Goal: Find specific page/section: Find specific page/section

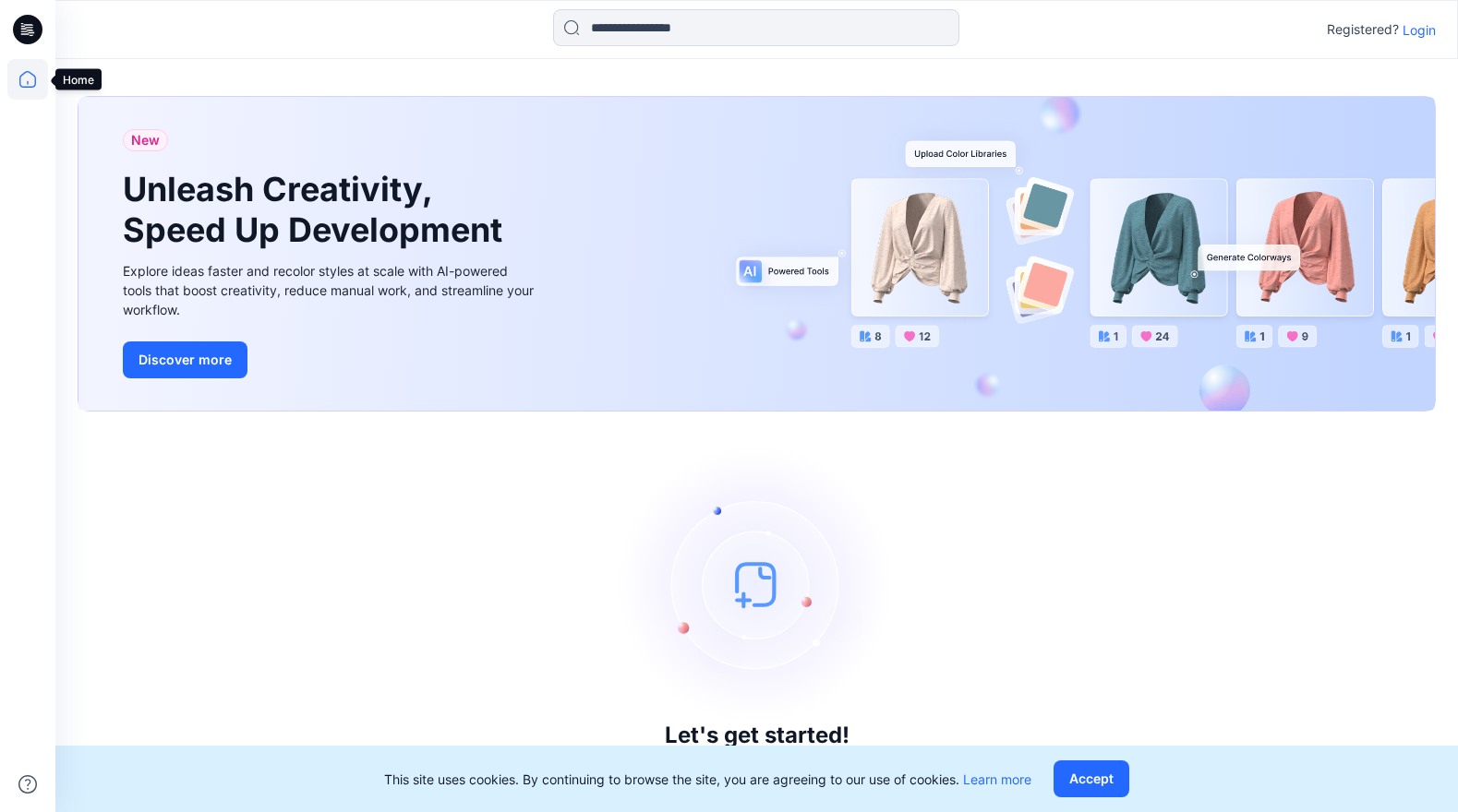
click at [31, 80] on icon at bounding box center [27, 79] width 41 height 41
click at [28, 80] on icon at bounding box center [27, 79] width 41 height 41
click at [35, 35] on icon at bounding box center [27, 29] width 29 height 29
click at [32, 79] on icon at bounding box center [27, 79] width 41 height 41
click at [28, 83] on icon at bounding box center [27, 79] width 41 height 41
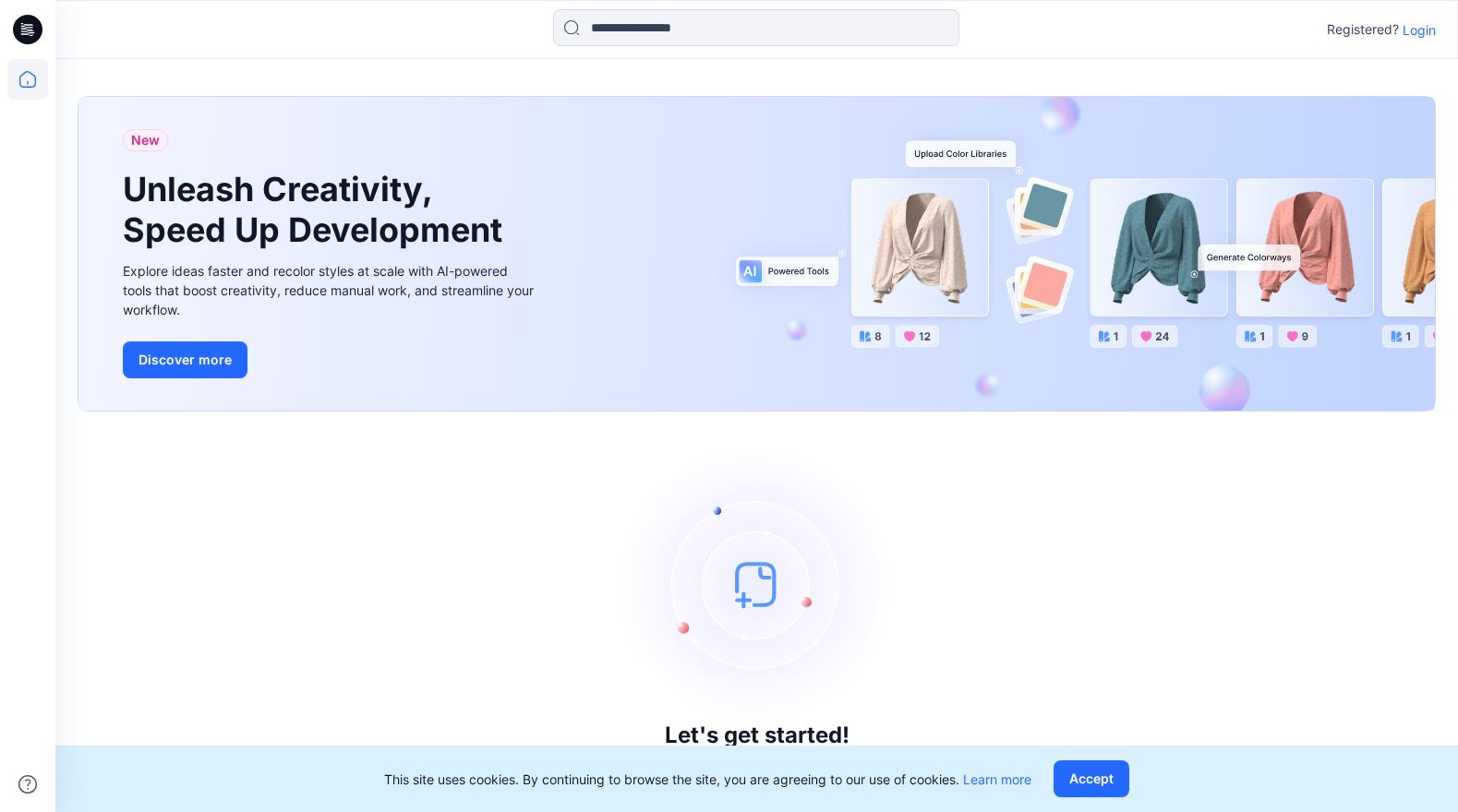
click at [28, 26] on icon at bounding box center [28, 26] width 9 height 1
click at [1419, 22] on p "Login" at bounding box center [1418, 29] width 33 height 19
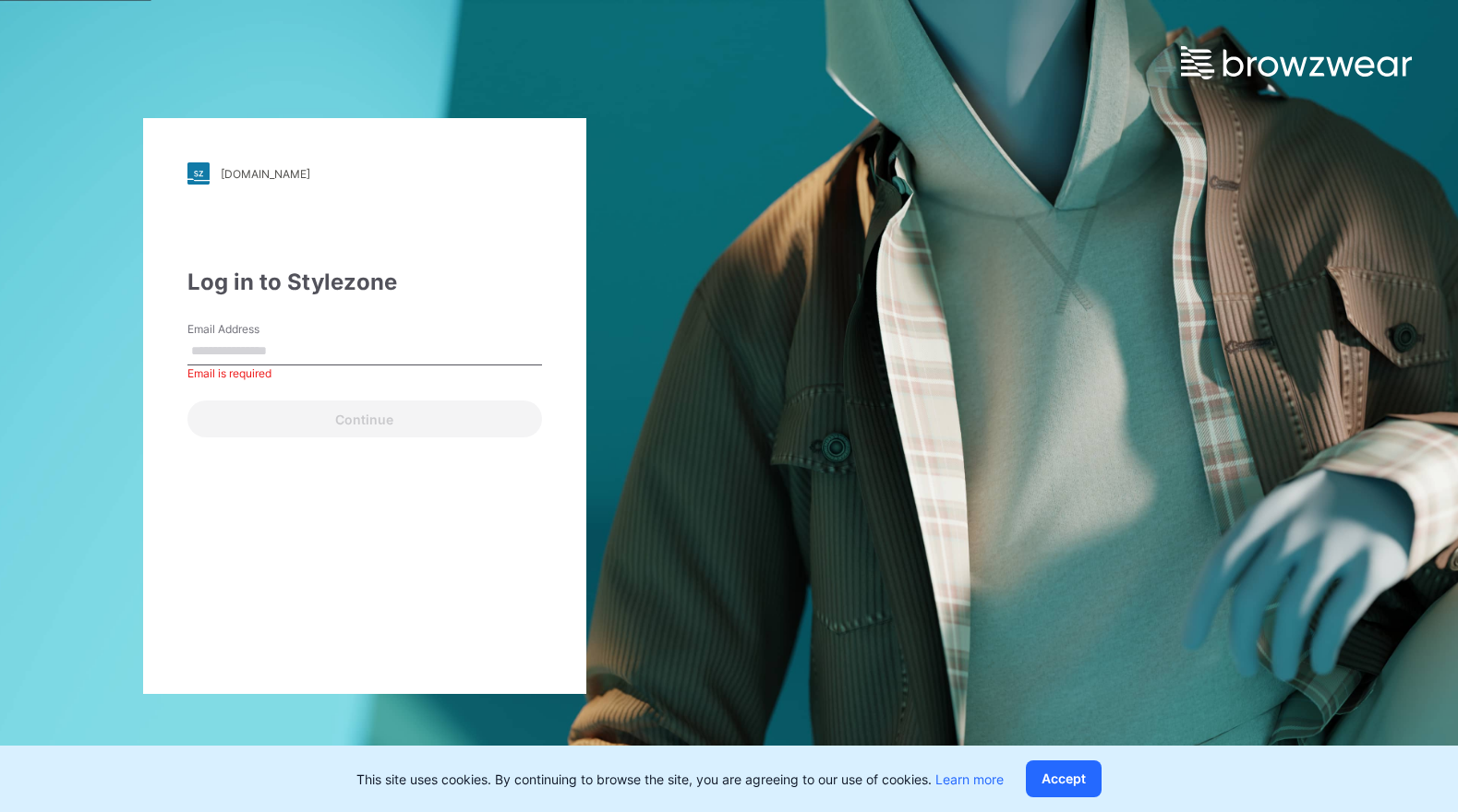
type input "**********"
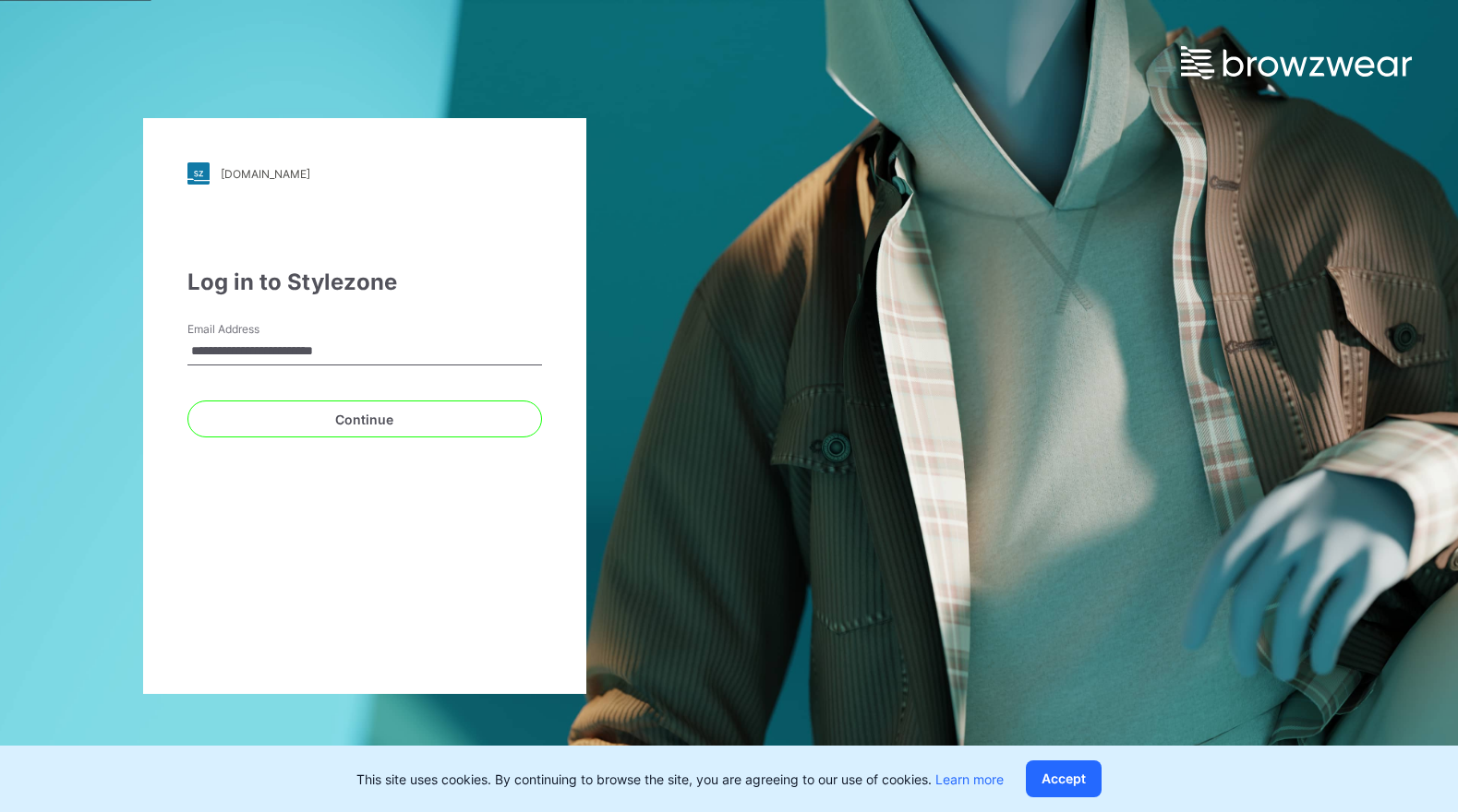
click at [432, 439] on div "**********" at bounding box center [364, 406] width 443 height 576
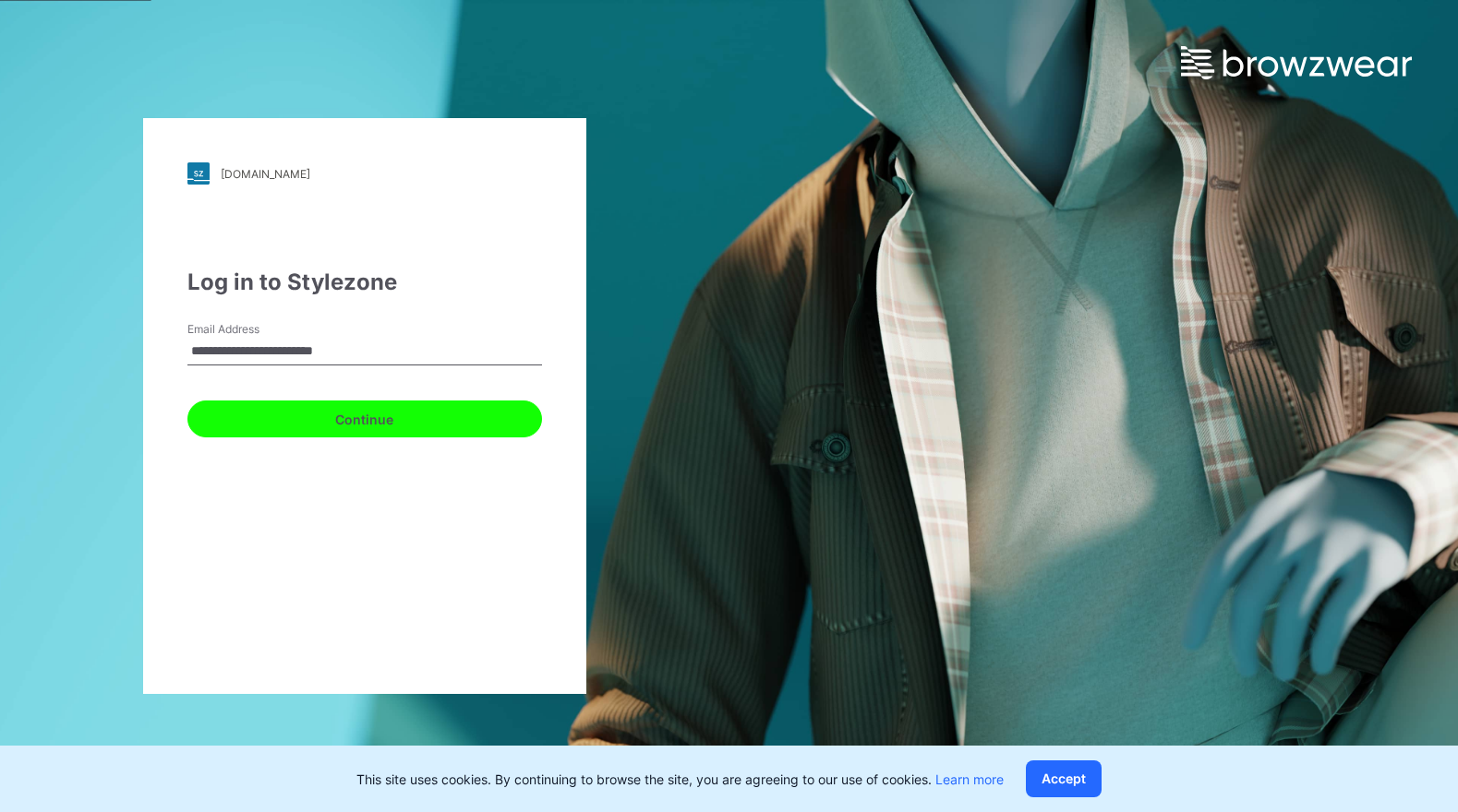
click at [440, 415] on button "Continue" at bounding box center [364, 418] width 354 height 37
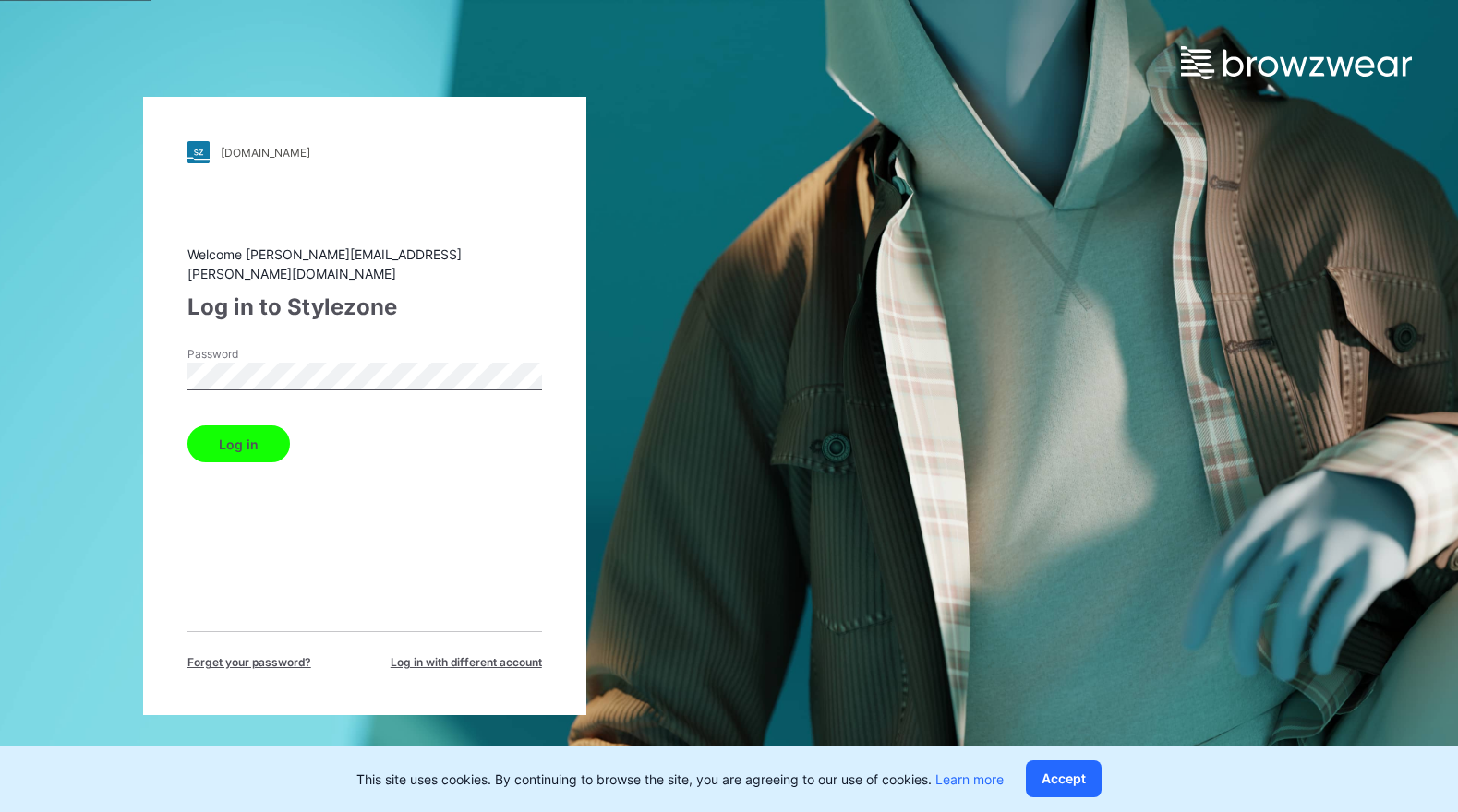
click at [267, 427] on button "Log in" at bounding box center [239, 444] width 102 height 37
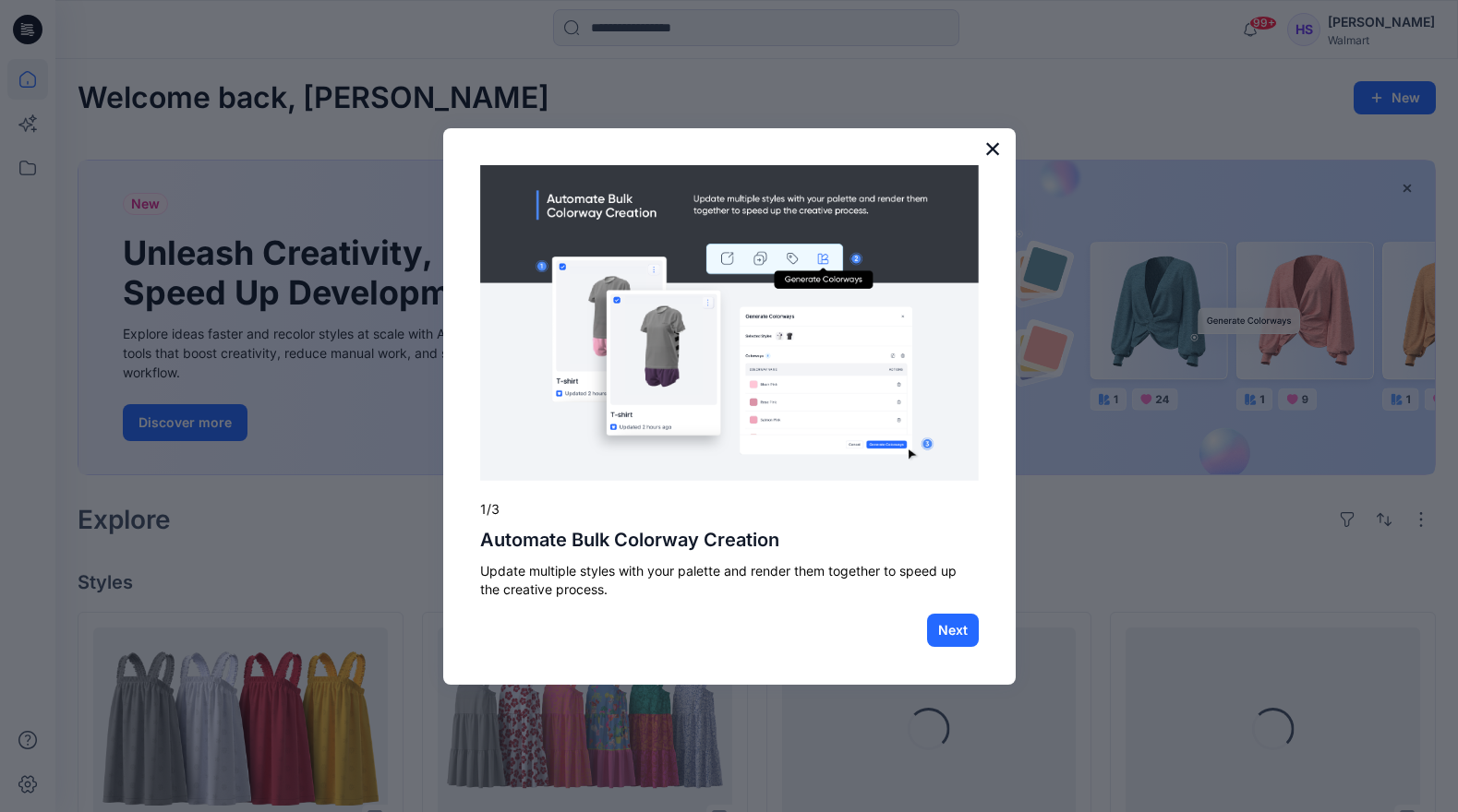
click at [991, 148] on button "×" at bounding box center [993, 148] width 18 height 29
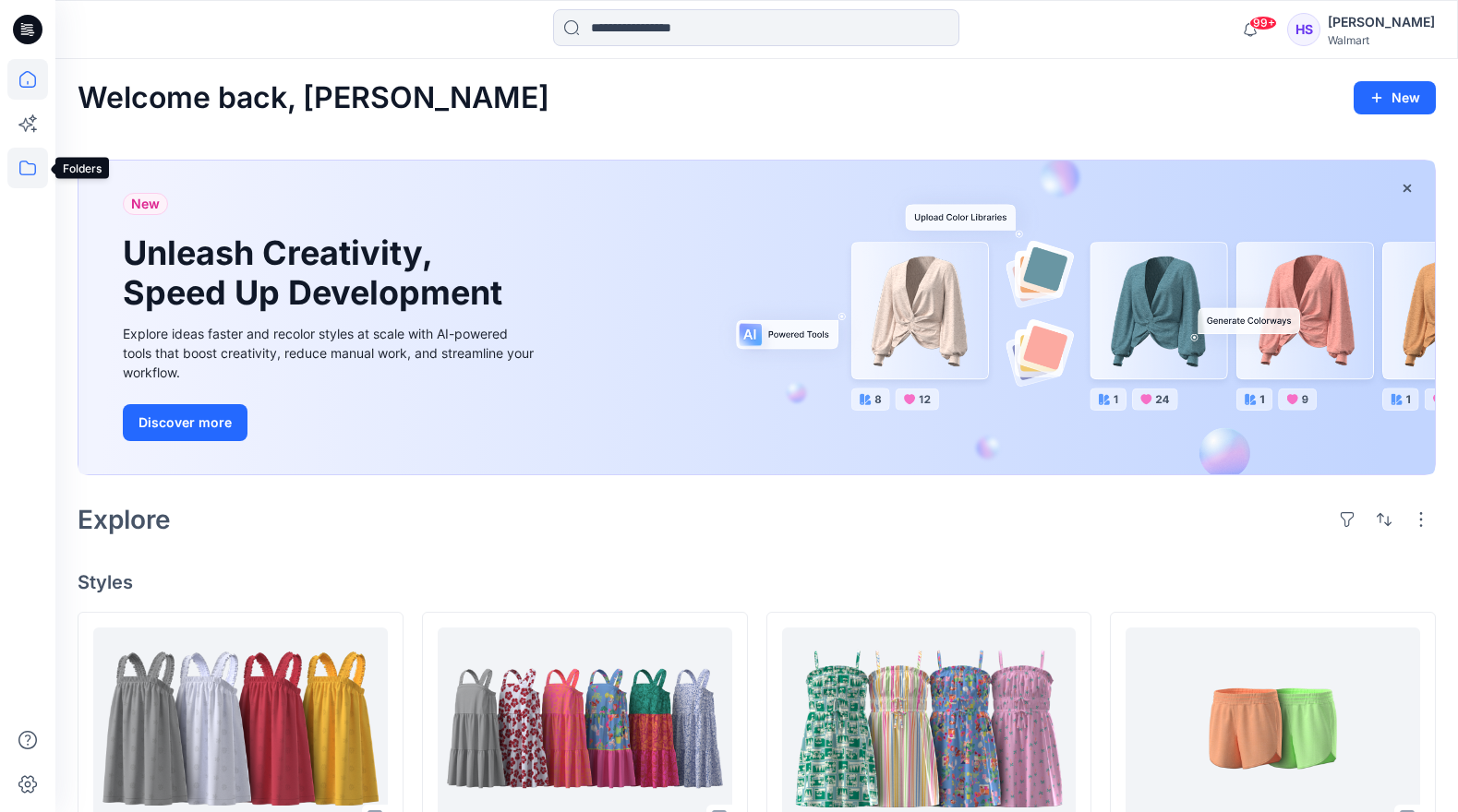
click at [24, 169] on icon at bounding box center [27, 168] width 41 height 41
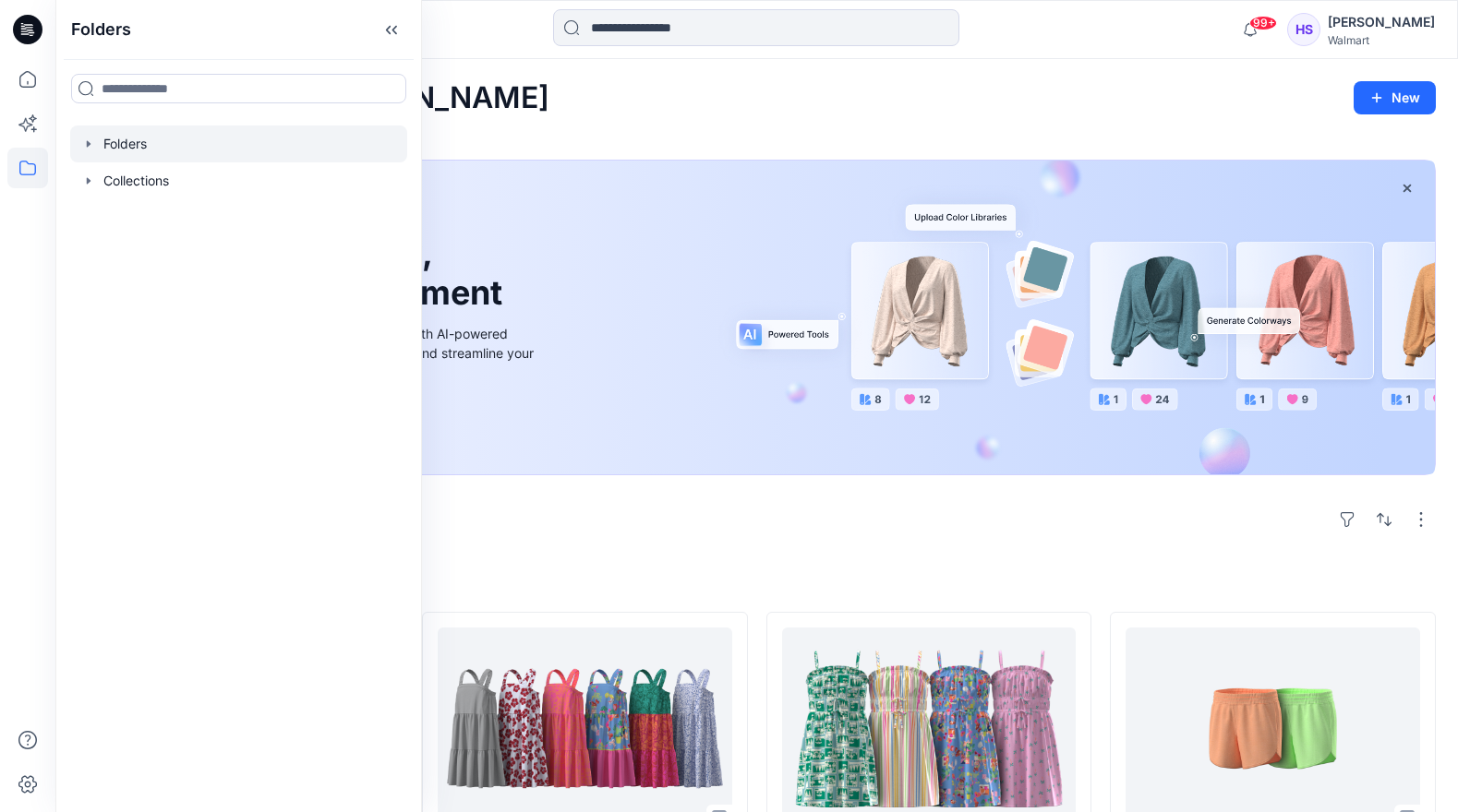
click at [86, 149] on icon "button" at bounding box center [89, 144] width 15 height 15
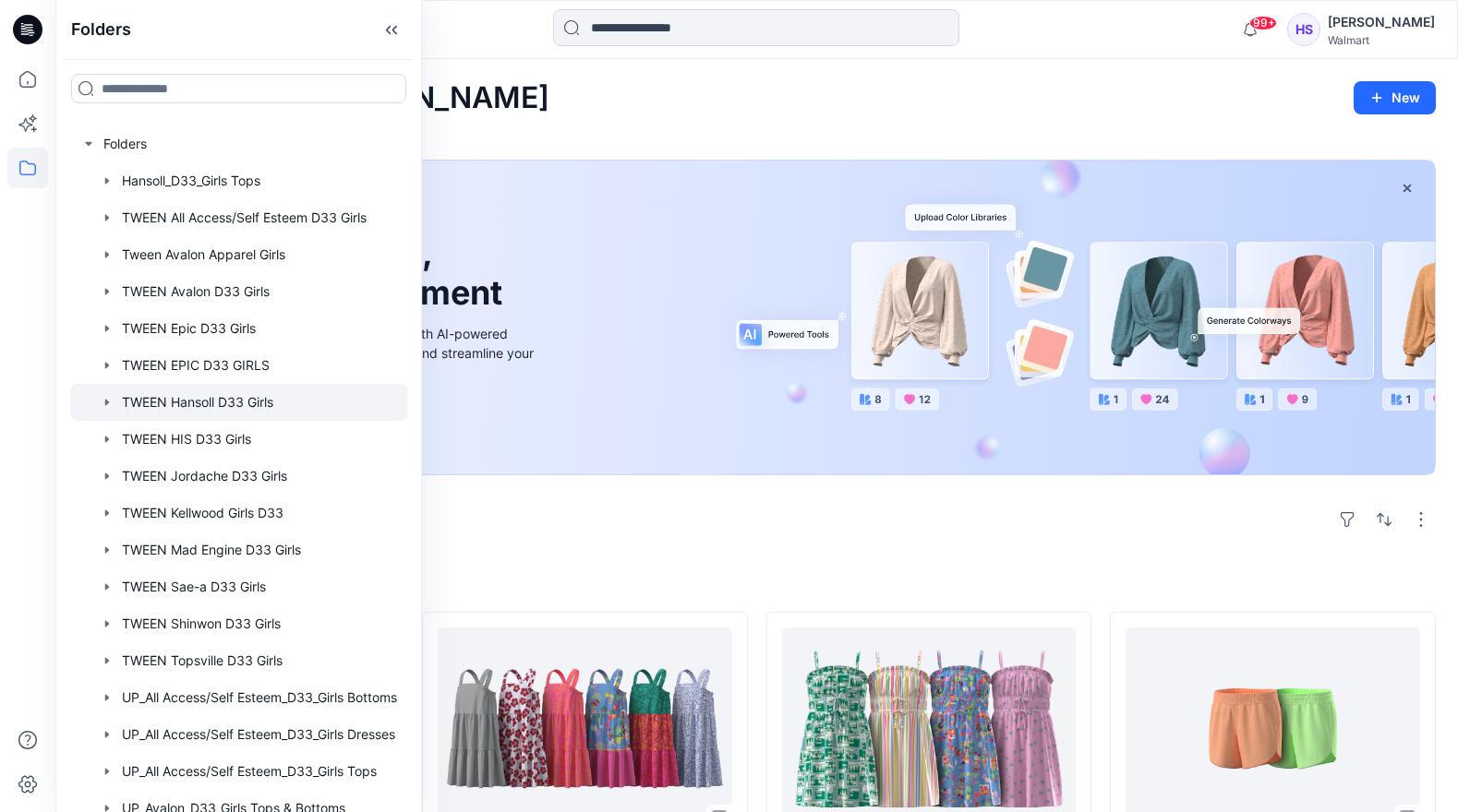
click at [221, 407] on div at bounding box center [239, 402] width 338 height 37
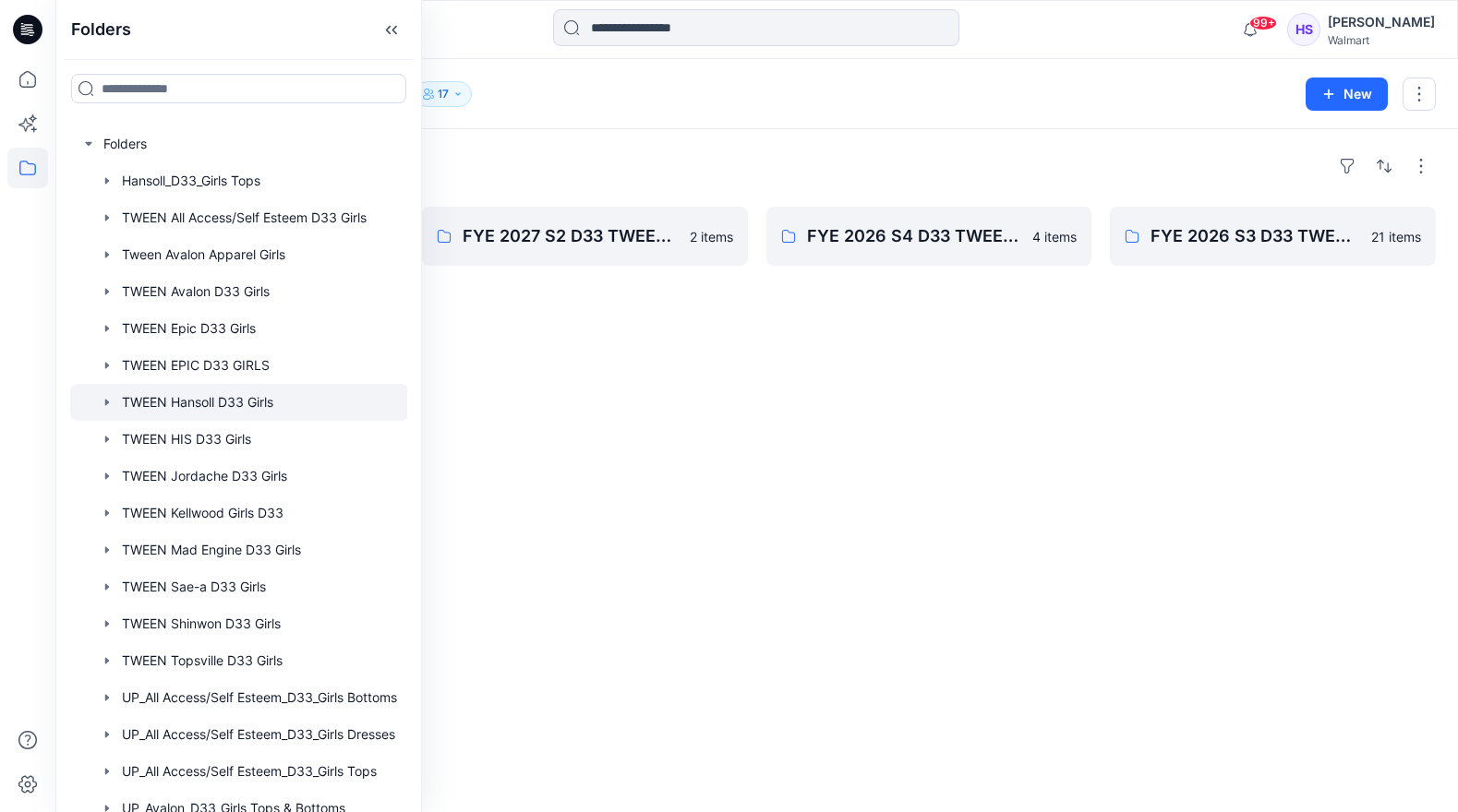
click at [533, 95] on div "Folders TWEEN Hansoll D33 Girls 17" at bounding box center [685, 94] width 1214 height 26
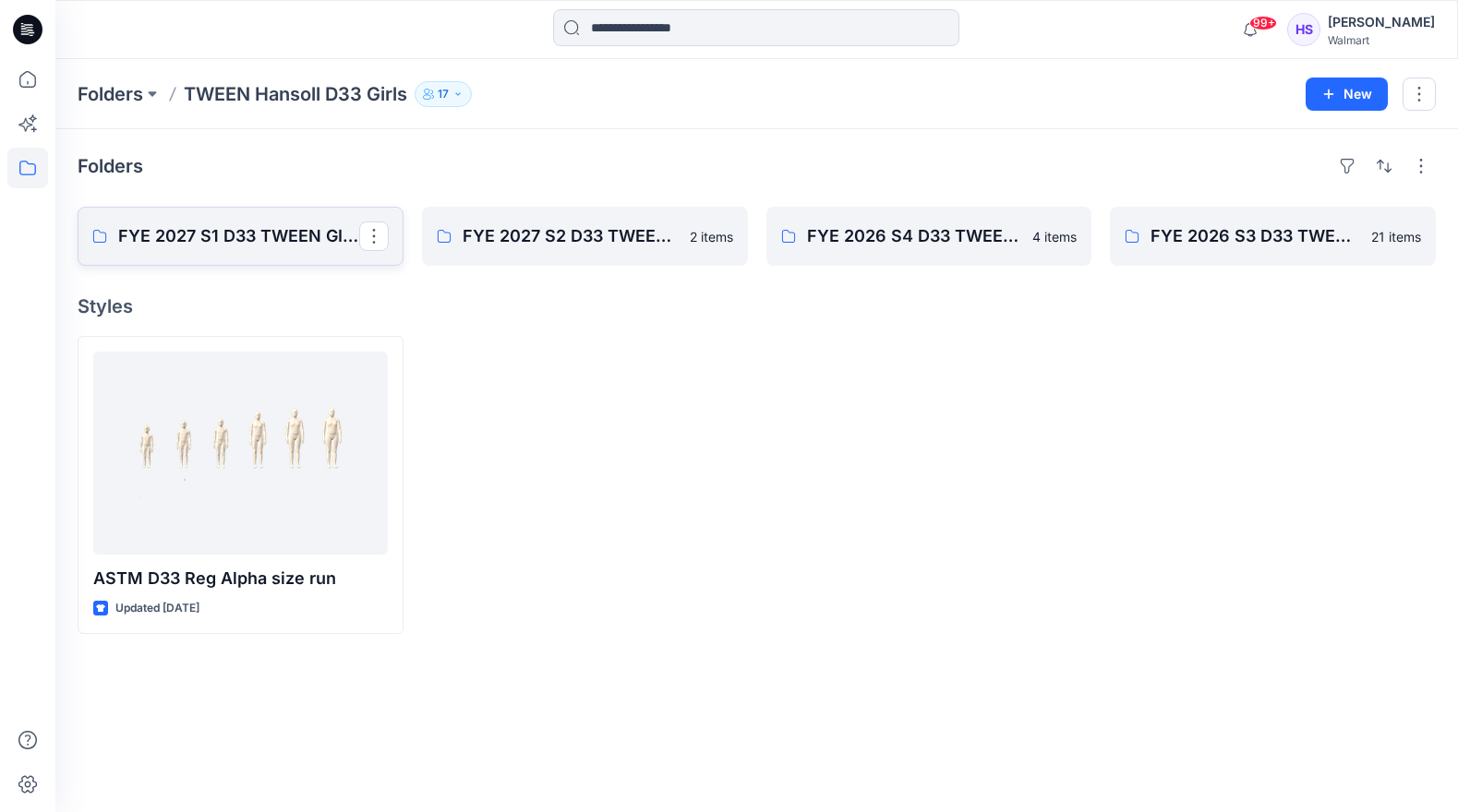
click at [229, 233] on p "FYE 2027 S1 D33 TWEEN GIRL [PERSON_NAME]" at bounding box center [239, 236] width 241 height 26
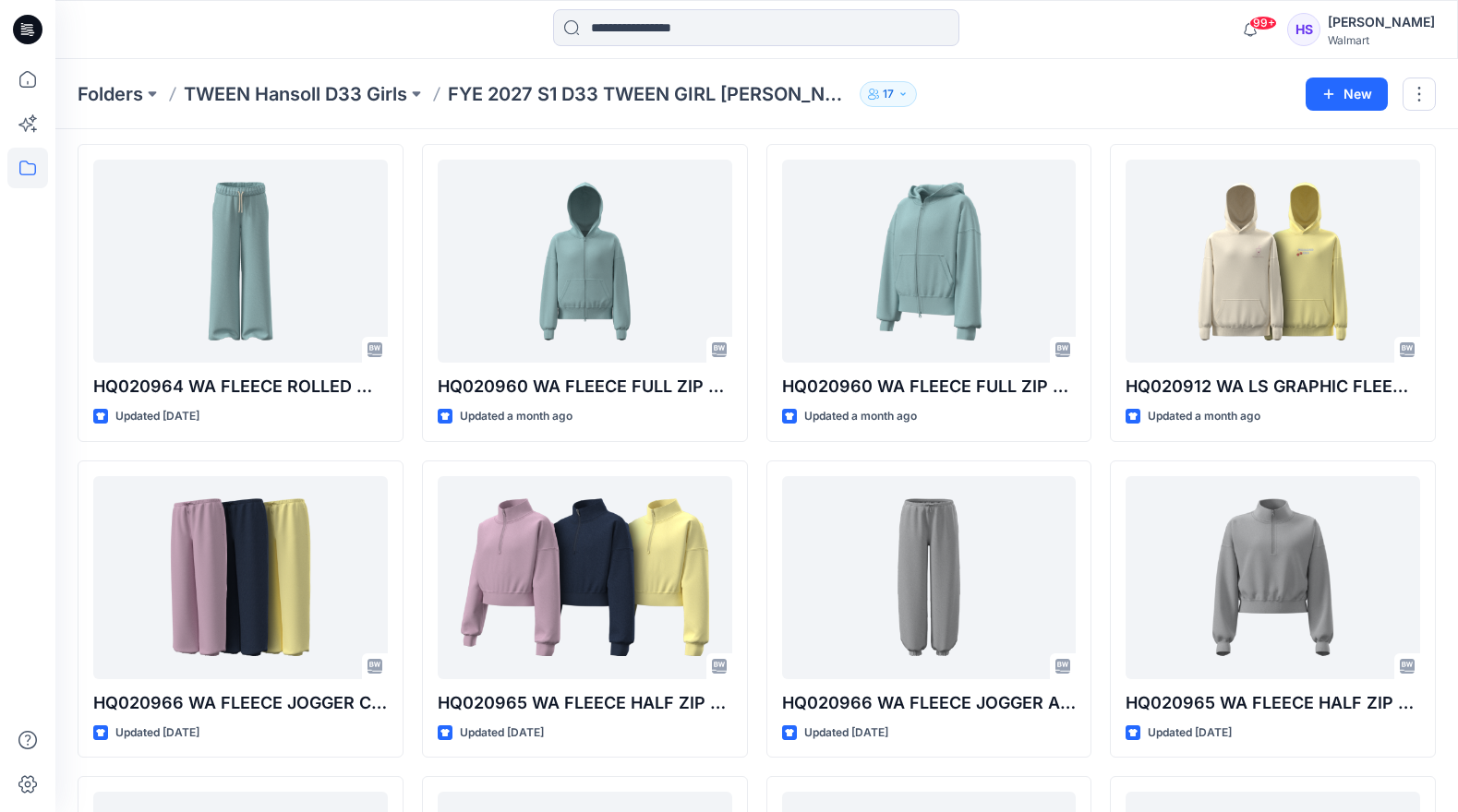
scroll to position [104, 0]
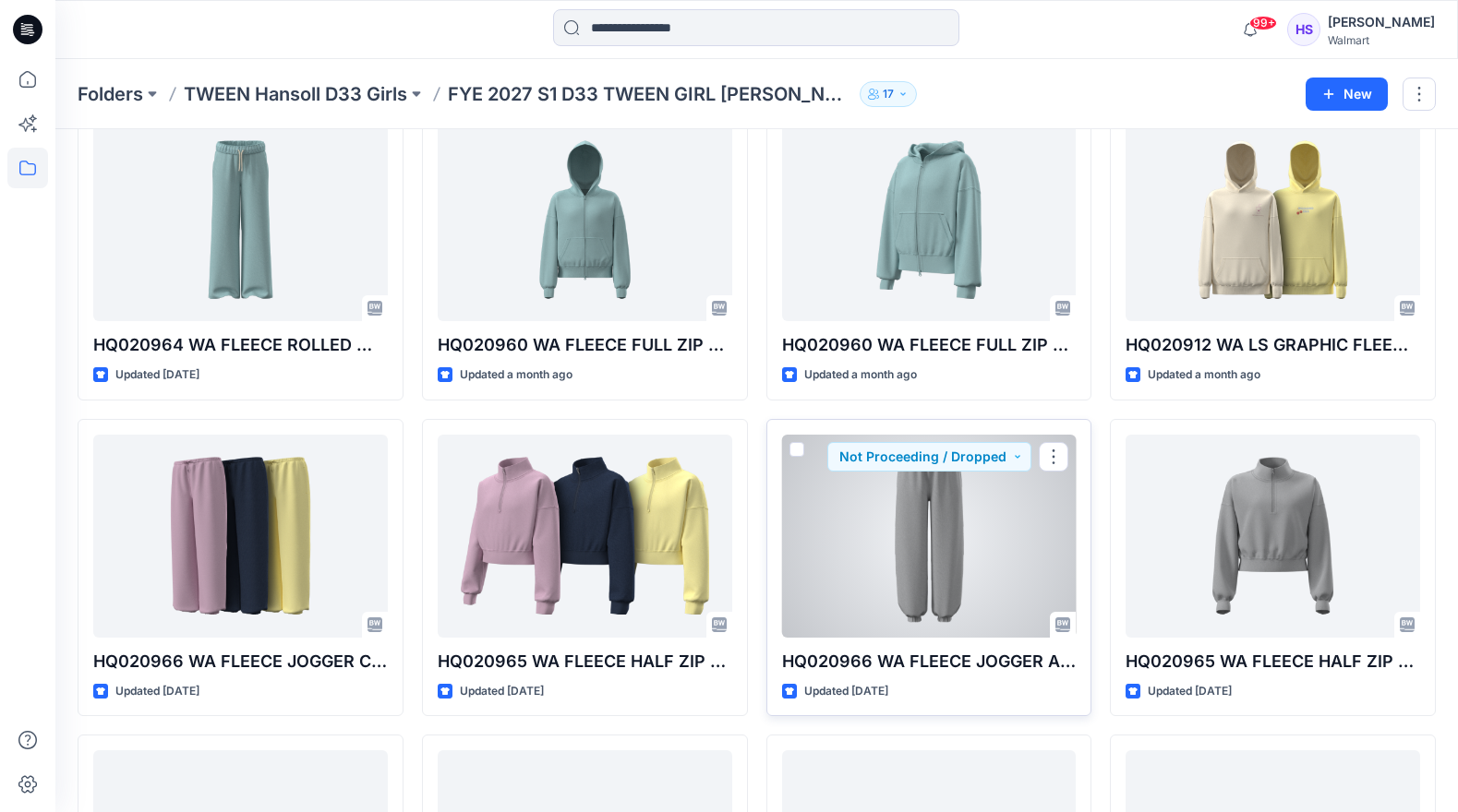
click at [953, 539] on div at bounding box center [929, 536] width 294 height 203
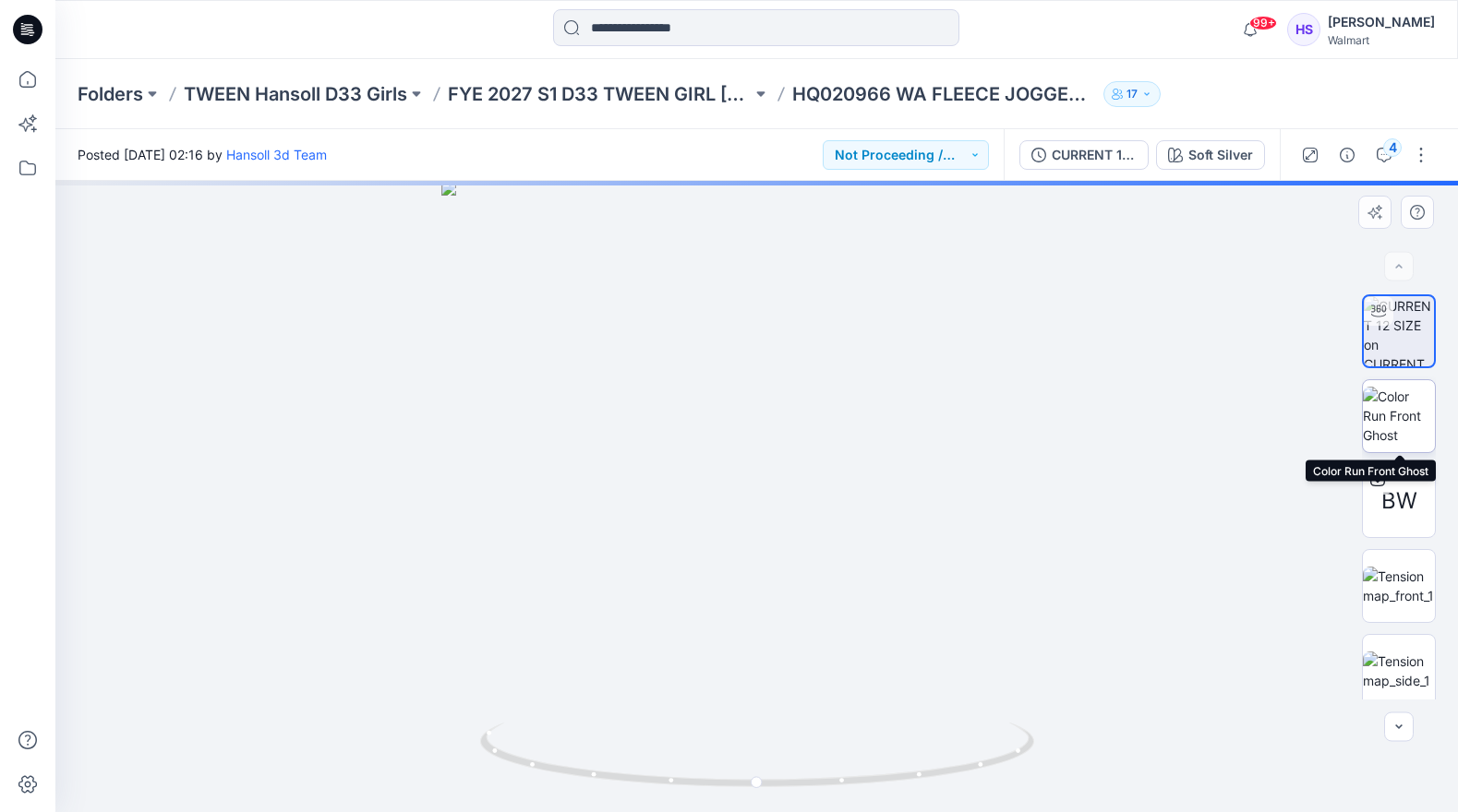
click at [1398, 427] on img at bounding box center [1398, 415] width 72 height 58
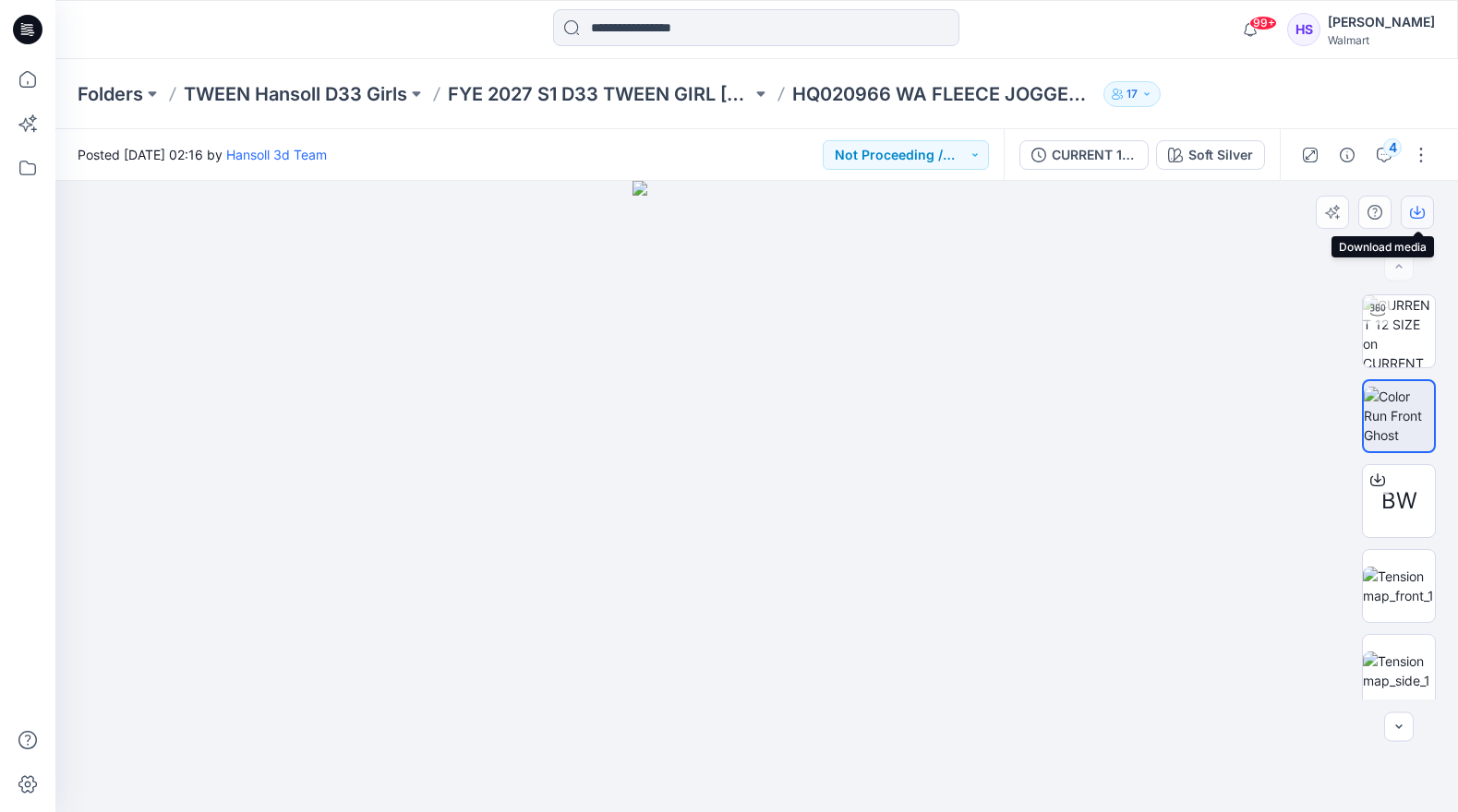
click at [1413, 211] on icon "button" at bounding box center [1417, 212] width 15 height 15
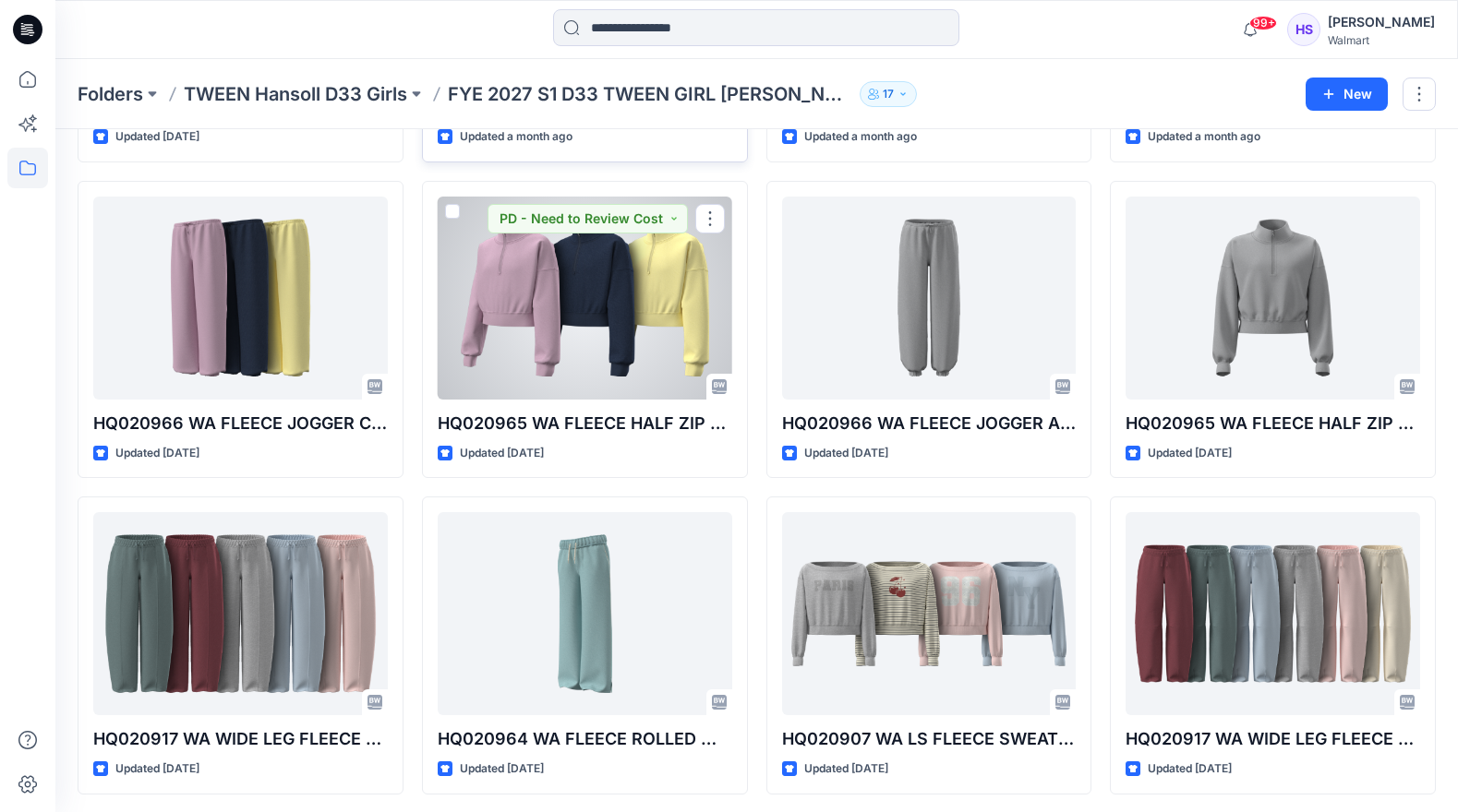
scroll to position [346, 0]
